Goal: Task Accomplishment & Management: Manage account settings

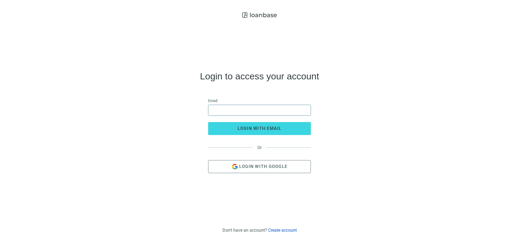
click at [283, 108] on input "email" at bounding box center [260, 110] width 96 height 10
type input "**********"
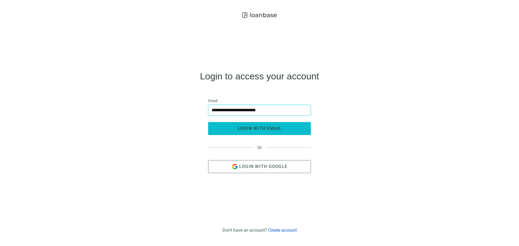
click at [268, 125] on button "login with email" at bounding box center [259, 128] width 103 height 13
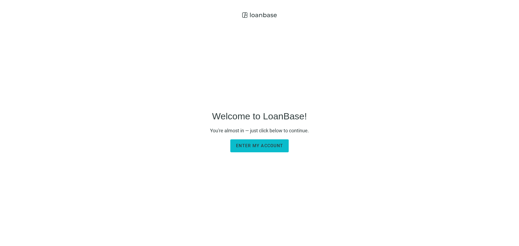
click at [267, 147] on span "Enter my account" at bounding box center [259, 145] width 47 height 5
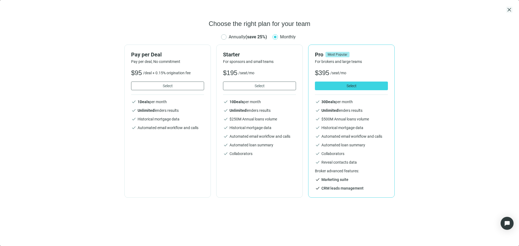
click at [508, 9] on span "close" at bounding box center [509, 9] width 6 height 6
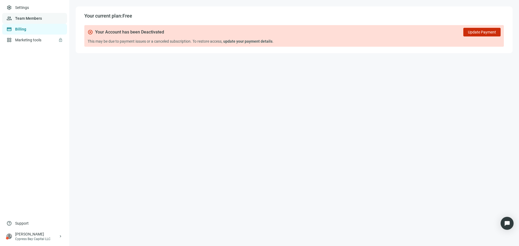
click at [33, 21] on link "Team Members" at bounding box center [28, 18] width 27 height 4
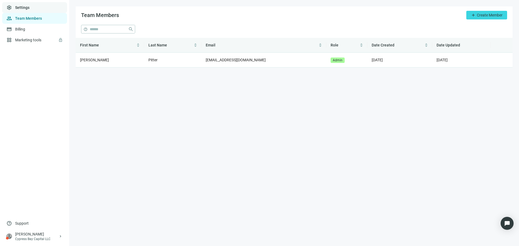
click at [29, 10] on link "Settings" at bounding box center [22, 7] width 14 height 4
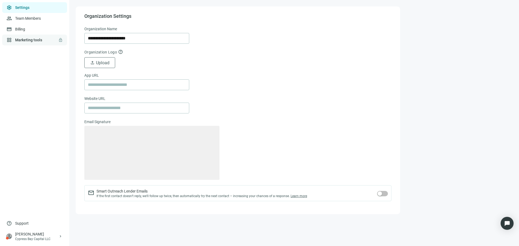
click at [33, 39] on link "Marketing tools lock" at bounding box center [28, 40] width 27 height 4
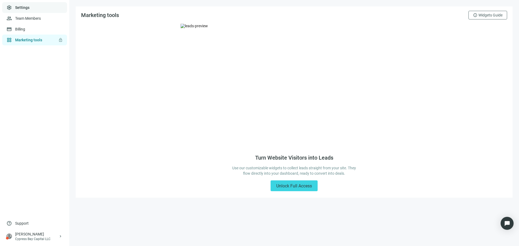
click at [29, 10] on link "Settings" at bounding box center [22, 7] width 14 height 4
